Goal: Information Seeking & Learning: Learn about a topic

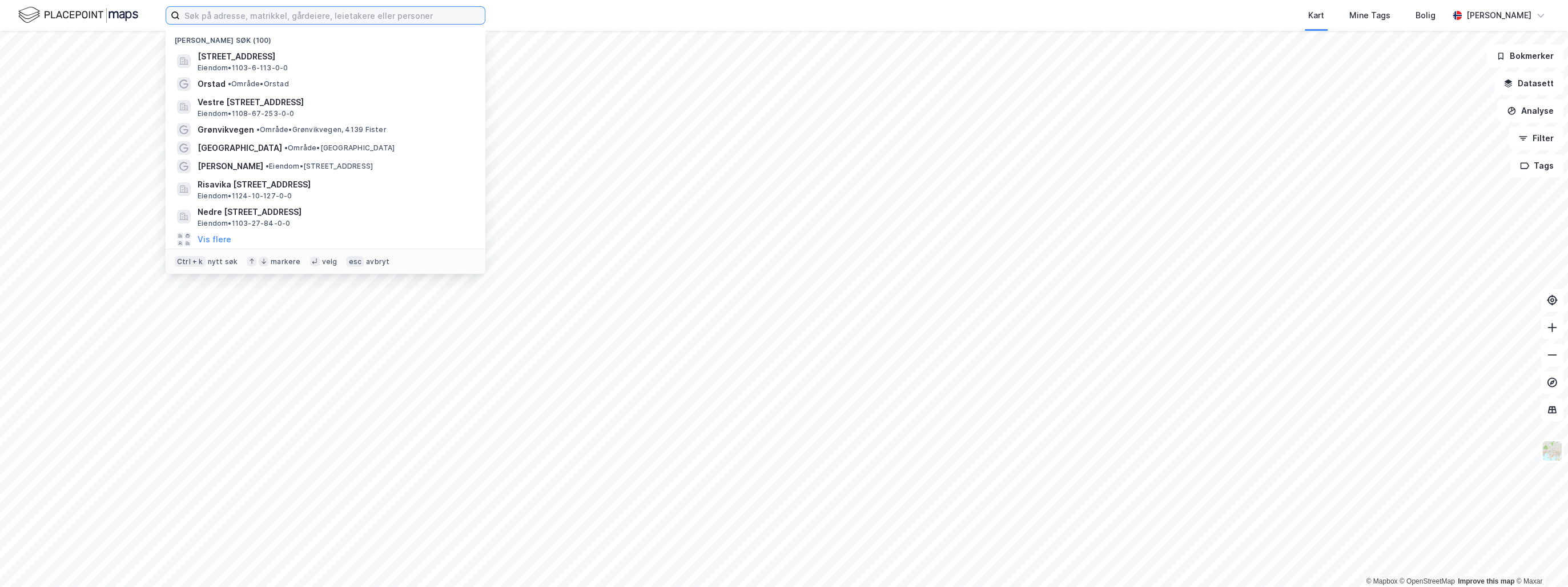
click at [251, 14] on input at bounding box center [332, 15] width 305 height 17
paste input "Austerheimvegen 60"
type input "Austerheimvegen 60"
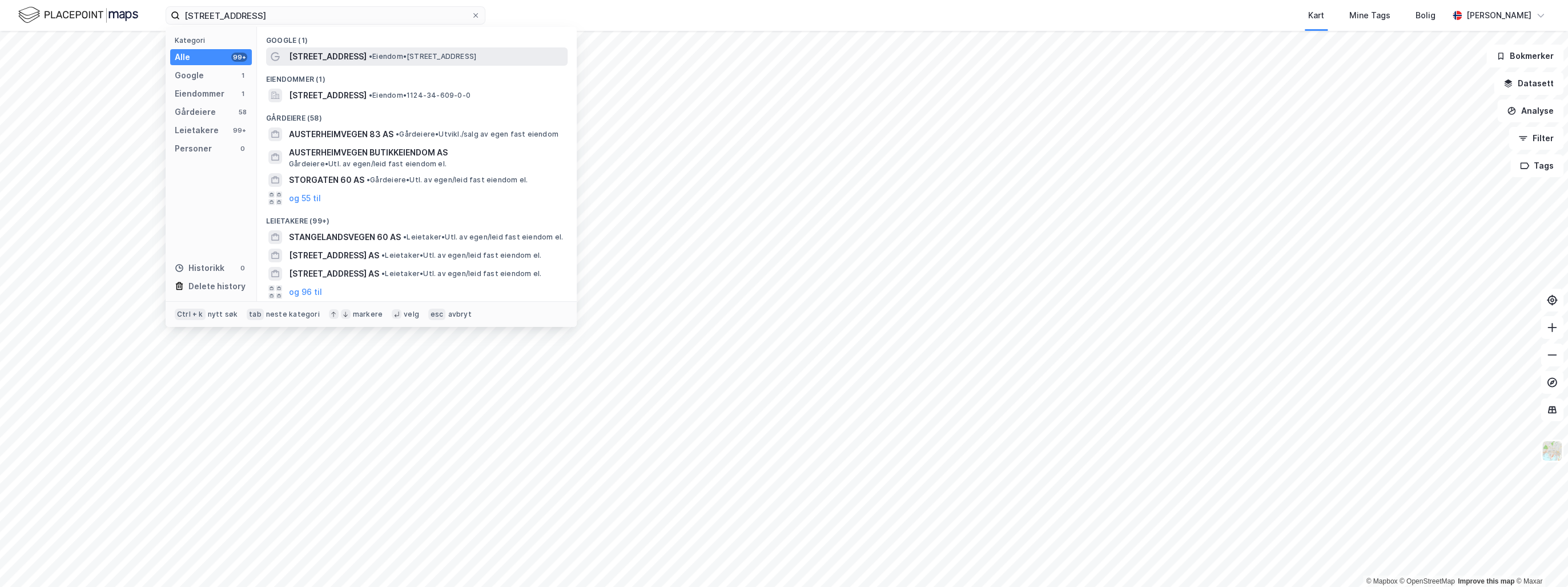
click at [349, 56] on span "Austerheimvegen 60" at bounding box center [327, 56] width 78 height 14
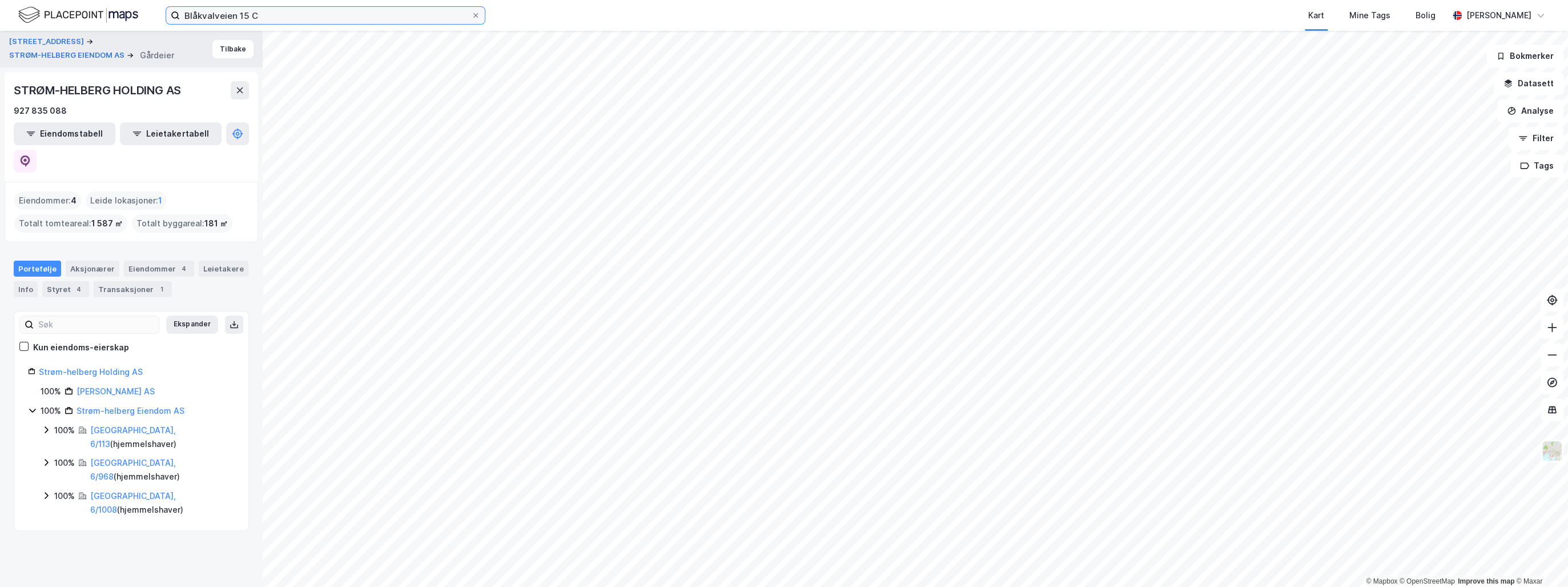
click at [222, 9] on input "Blåkvalveien 15 C" at bounding box center [325, 15] width 291 height 17
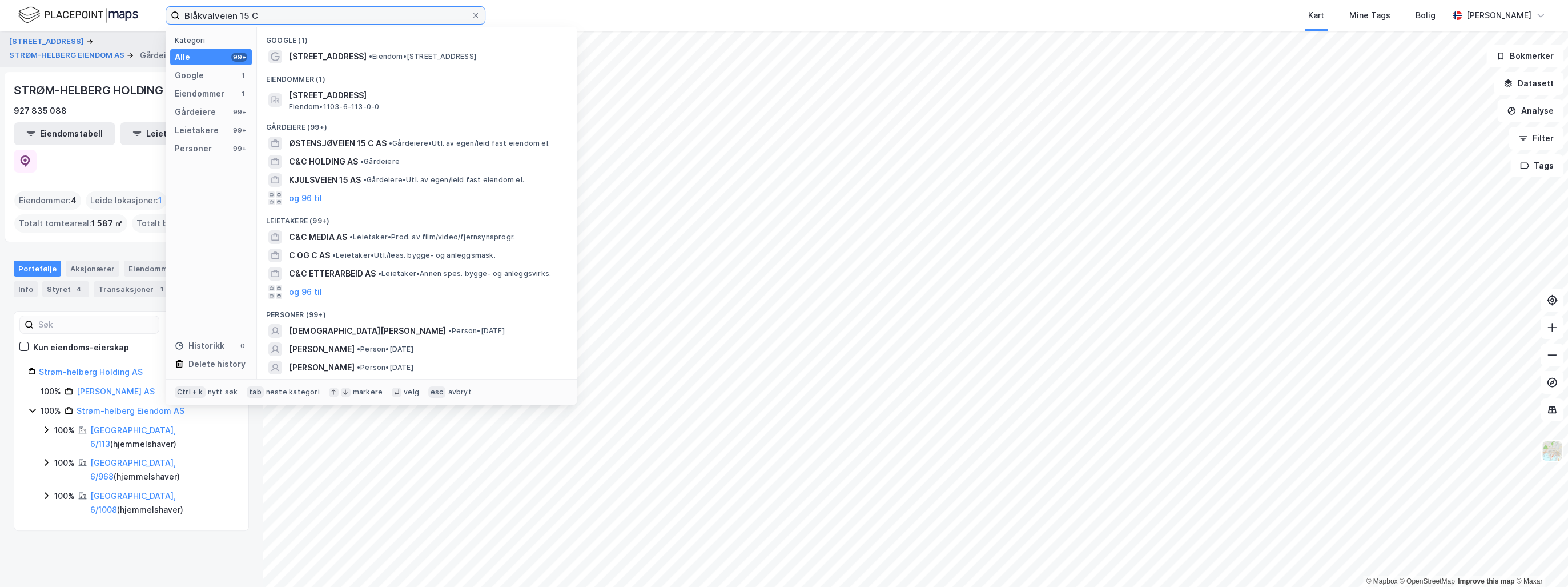
click at [222, 9] on input "Blåkvalveien 15 C" at bounding box center [325, 15] width 291 height 17
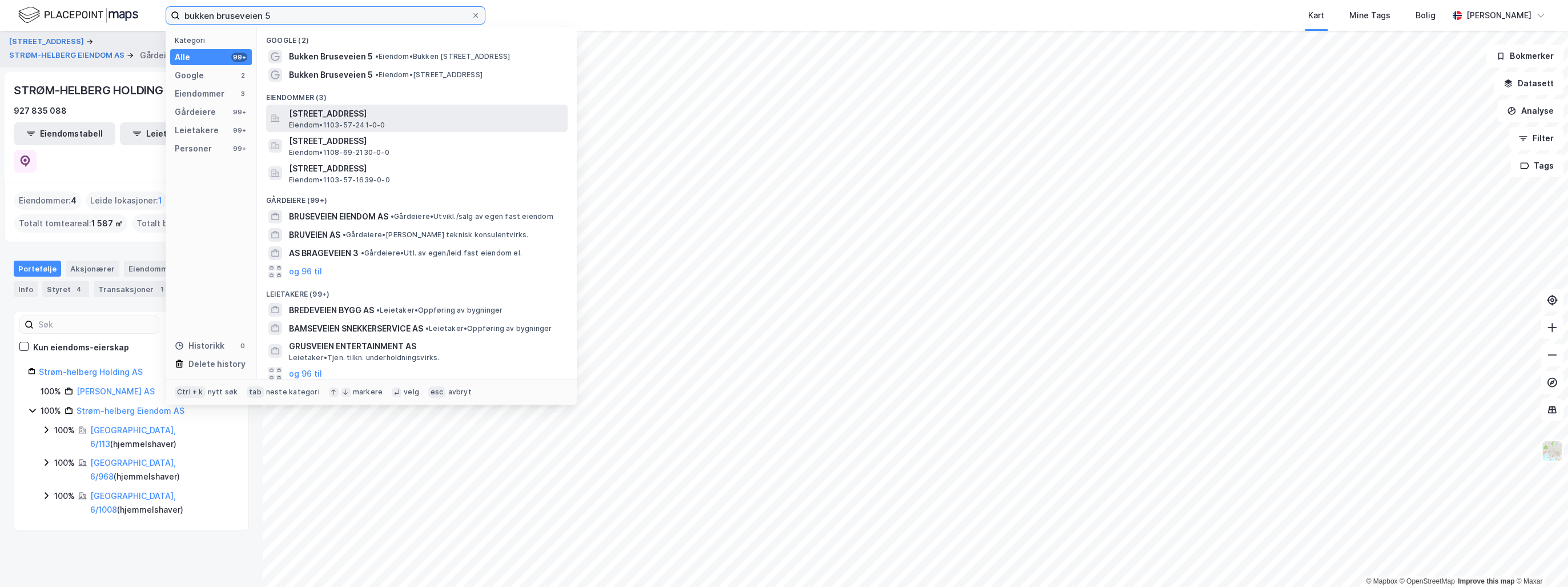
type input "bukken bruseveien 5"
click at [354, 112] on span "[STREET_ADDRESS]" at bounding box center [426, 113] width 274 height 14
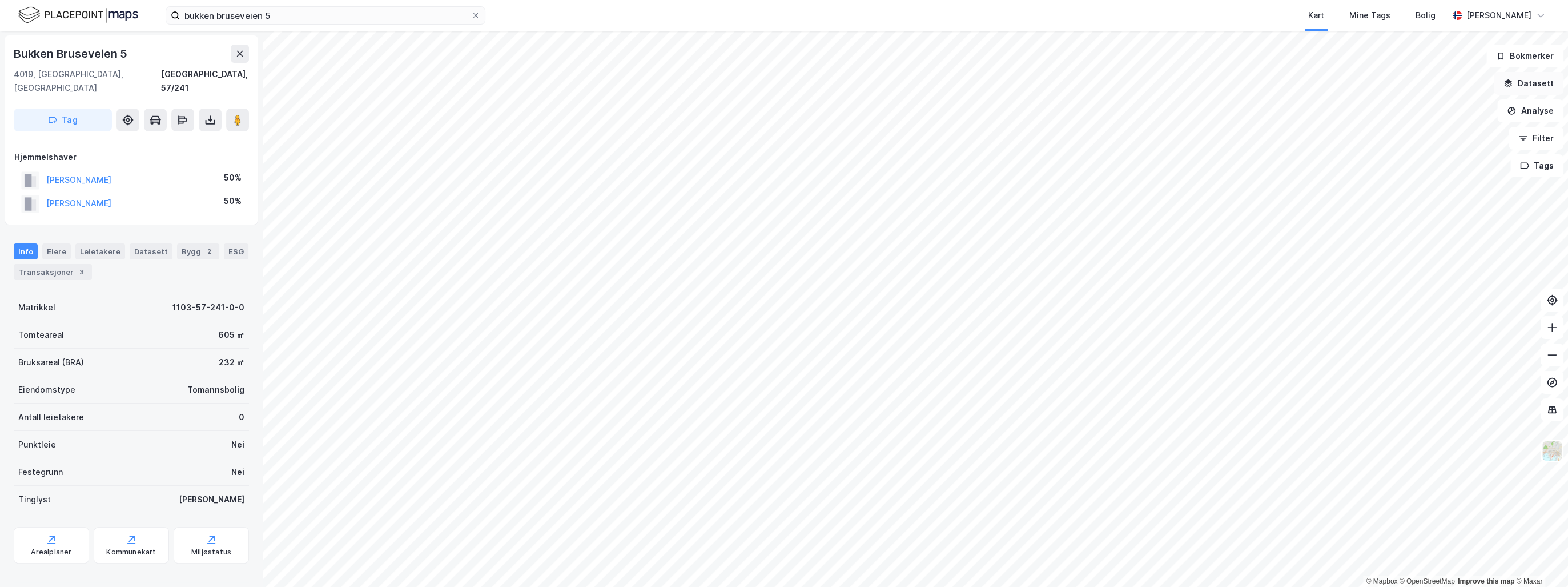
click at [1532, 81] on button "Datasett" at bounding box center [1528, 83] width 69 height 23
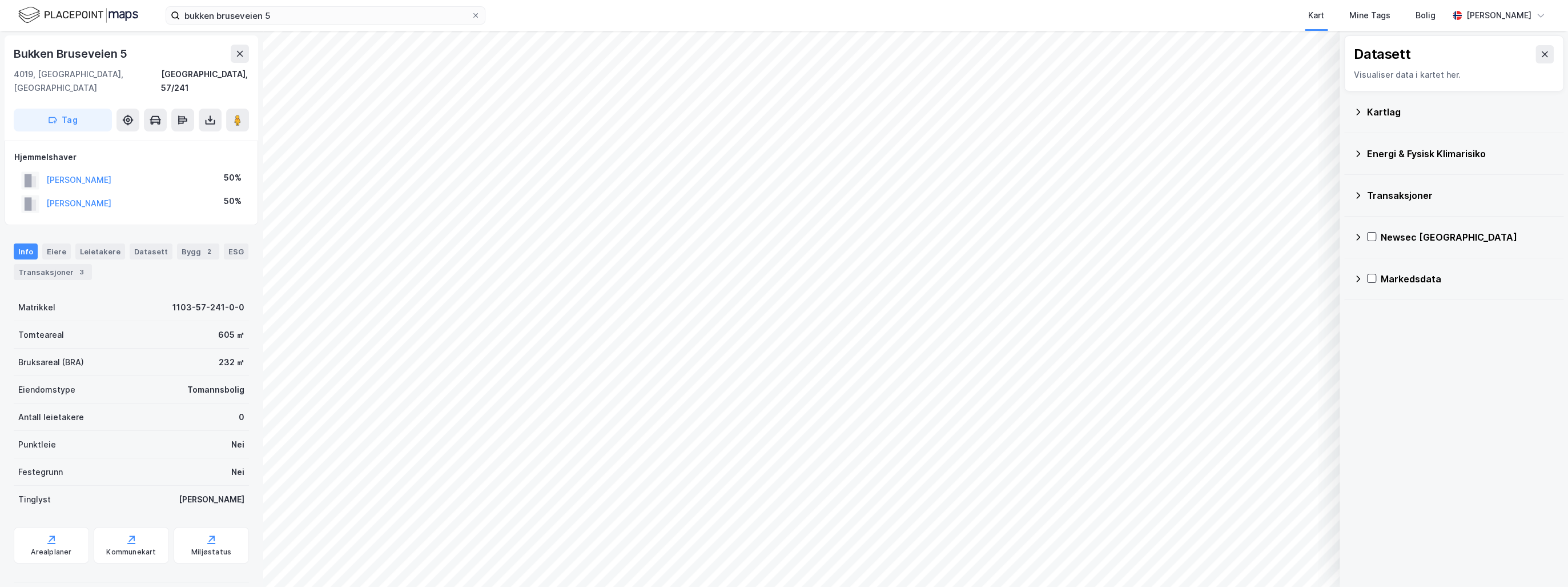
click at [1357, 110] on icon at bounding box center [1358, 112] width 4 height 7
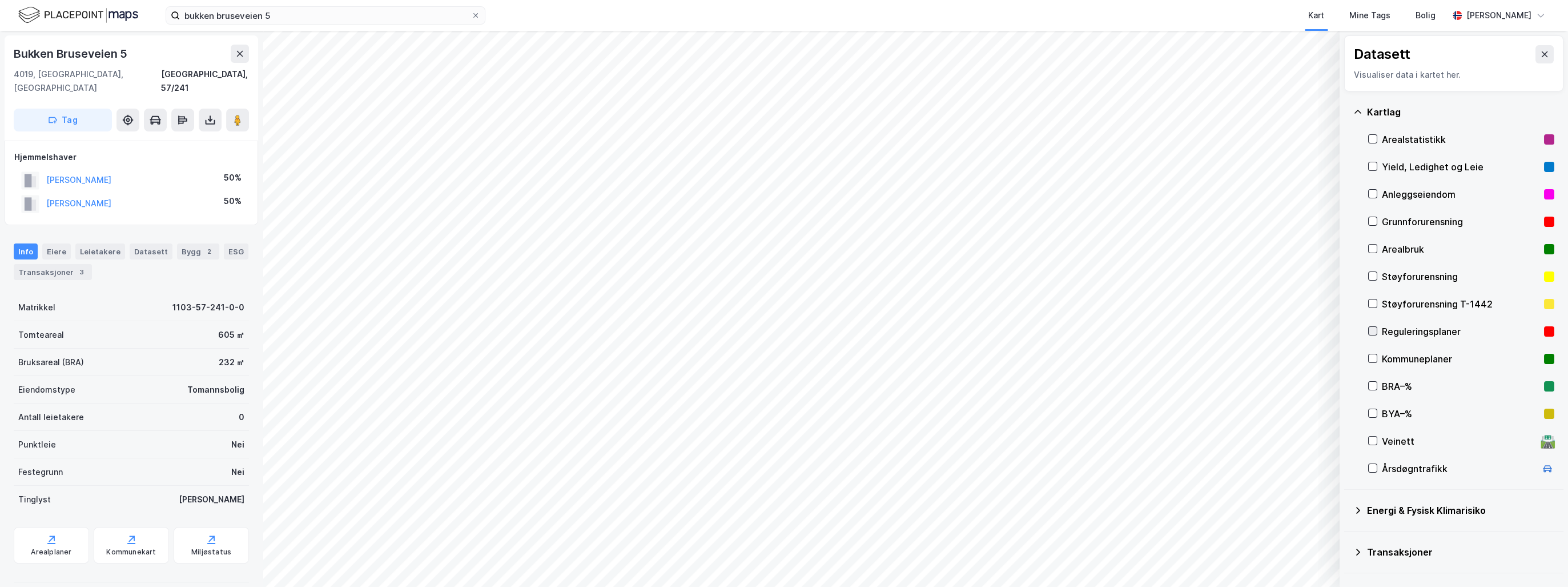
click at [1374, 333] on icon at bounding box center [1372, 330] width 8 height 8
click at [1372, 357] on icon at bounding box center [1372, 358] width 8 height 8
click at [1372, 333] on icon at bounding box center [1372, 330] width 8 height 8
click at [1372, 355] on icon at bounding box center [1372, 358] width 8 height 8
click at [1375, 330] on icon at bounding box center [1372, 330] width 8 height 8
